Goal: Navigation & Orientation: Find specific page/section

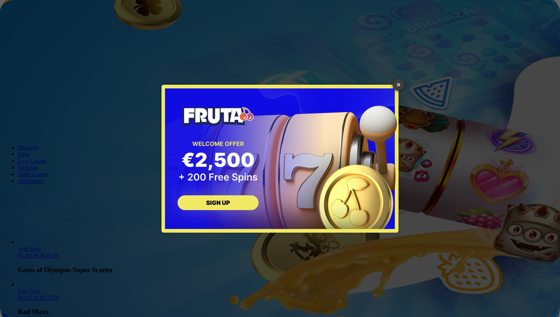
click at [401, 85] on link "×" at bounding box center [399, 85] width 12 height 12
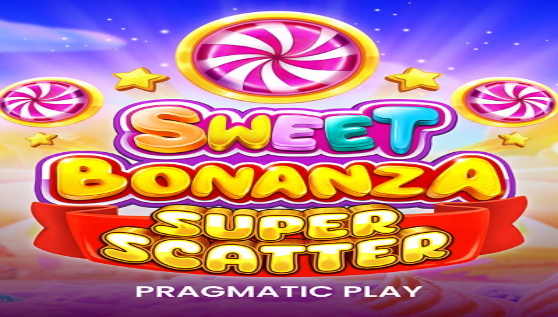
click at [41, 56] on span "Promotions" at bounding box center [31, 53] width 27 height 6
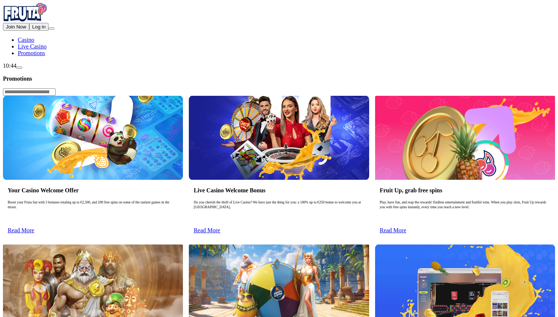
click at [49, 31] on button "Log in" at bounding box center [38, 27] width 19 height 8
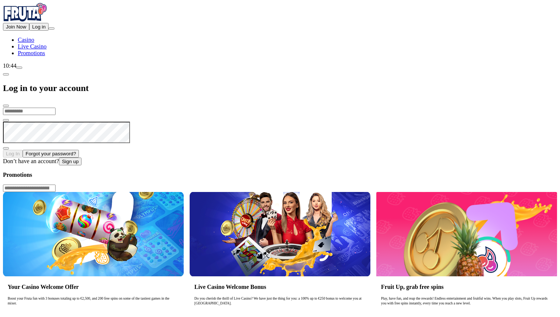
type input "**********"
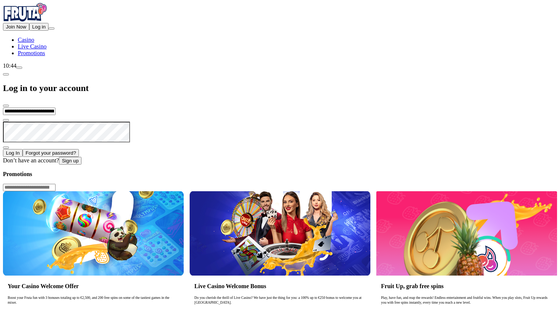
click at [56, 108] on input "**********" at bounding box center [29, 111] width 53 height 7
click at [20, 150] on span "Log In" at bounding box center [13, 153] width 14 height 6
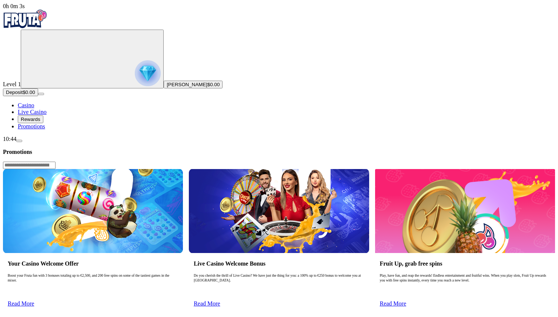
click at [45, 130] on span "Promotions" at bounding box center [31, 126] width 27 height 6
click at [44, 130] on span "Promotions" at bounding box center [31, 126] width 27 height 6
click at [40, 130] on nav "Casino Live Casino Rewards Promotions" at bounding box center [279, 116] width 552 height 28
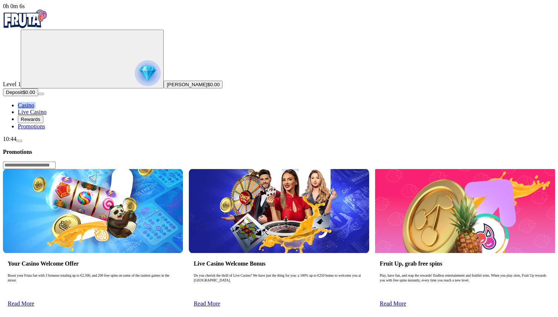
click at [34, 109] on span "Casino" at bounding box center [26, 105] width 16 height 6
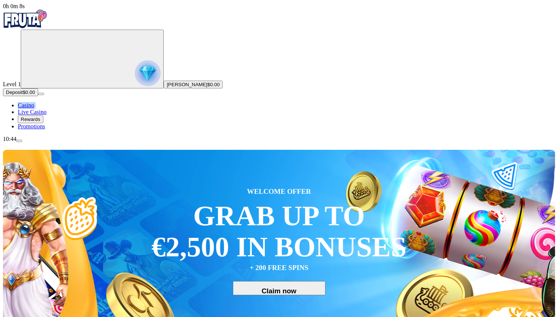
click at [34, 109] on span "Casino" at bounding box center [26, 105] width 16 height 6
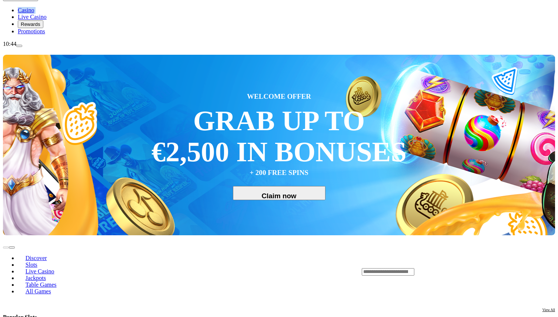
scroll to position [96, 0]
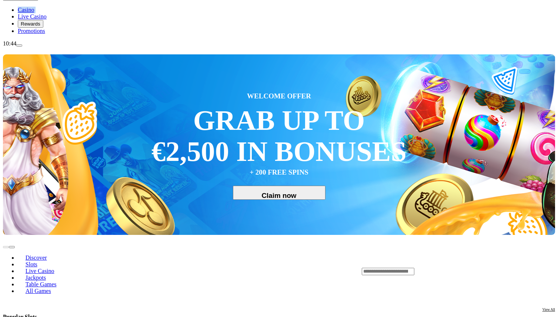
click at [40, 262] on span "Slots" at bounding box center [32, 265] width 18 height 6
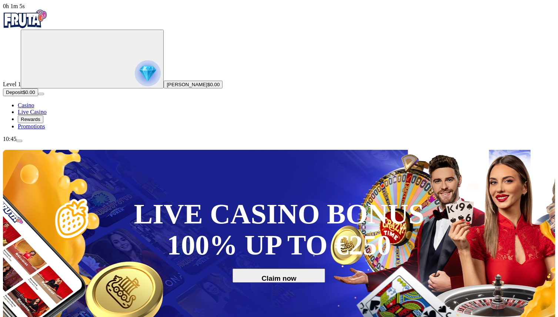
click at [44, 10] on div "Primary" at bounding box center [279, 20] width 552 height 20
click at [44, 26] on img "Primary" at bounding box center [25, 19] width 44 height 19
